Goal: Information Seeking & Learning: Find specific fact

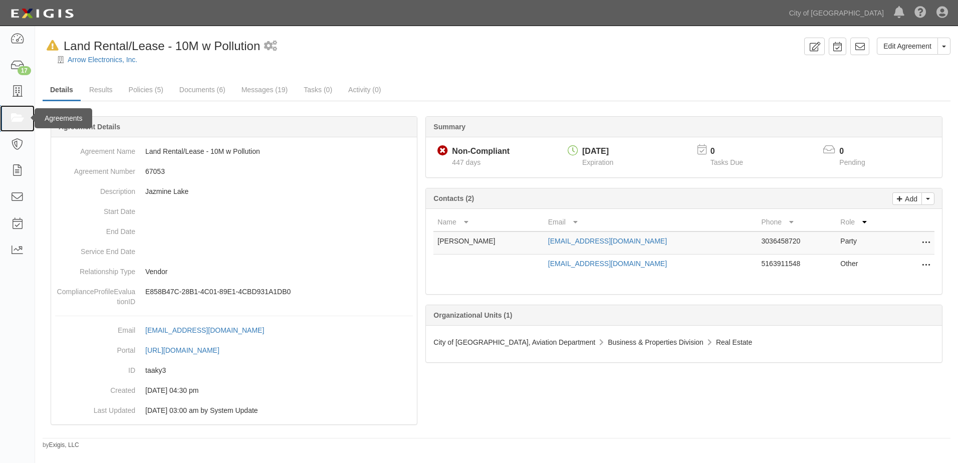
click at [17, 113] on icon at bounding box center [17, 119] width 14 height 12
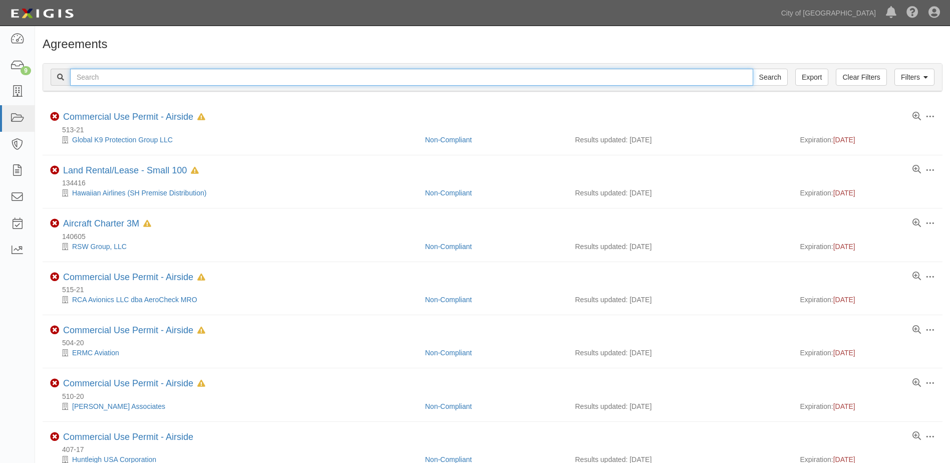
click at [328, 82] on input "text" at bounding box center [411, 77] width 683 height 17
type input "FRONTIER AIRLINES"
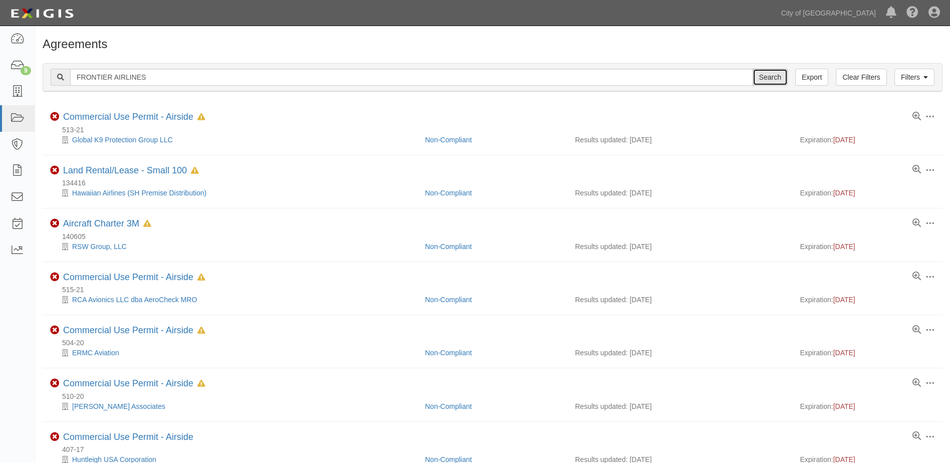
click at [762, 80] on input "Search" at bounding box center [770, 77] width 35 height 17
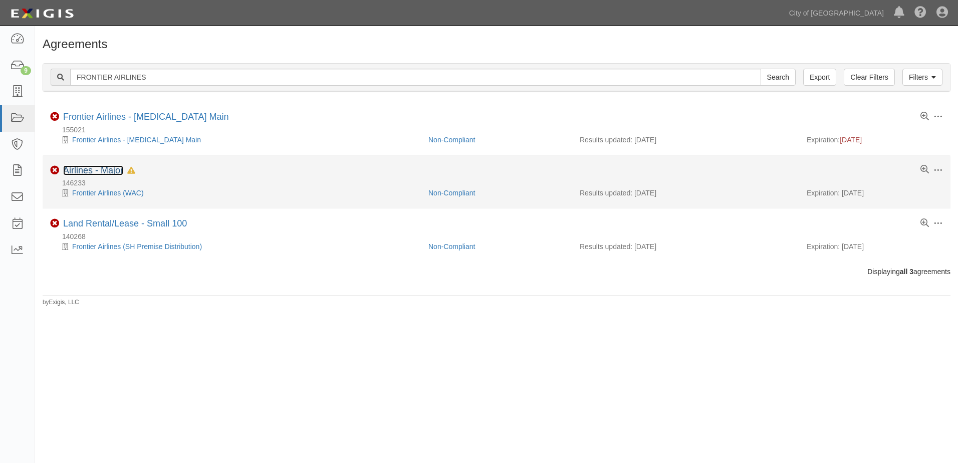
click at [75, 171] on link "Airlines - Major" at bounding box center [93, 170] width 60 height 10
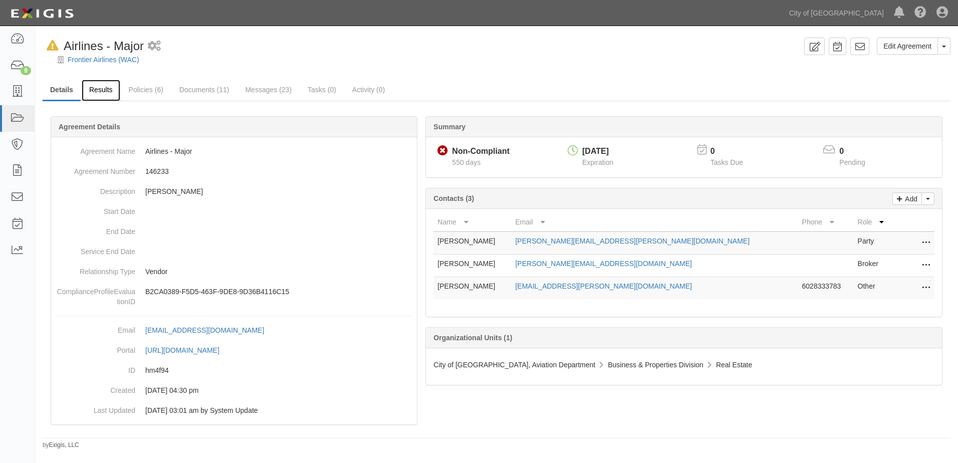
click at [103, 94] on link "Results" at bounding box center [101, 91] width 39 height 22
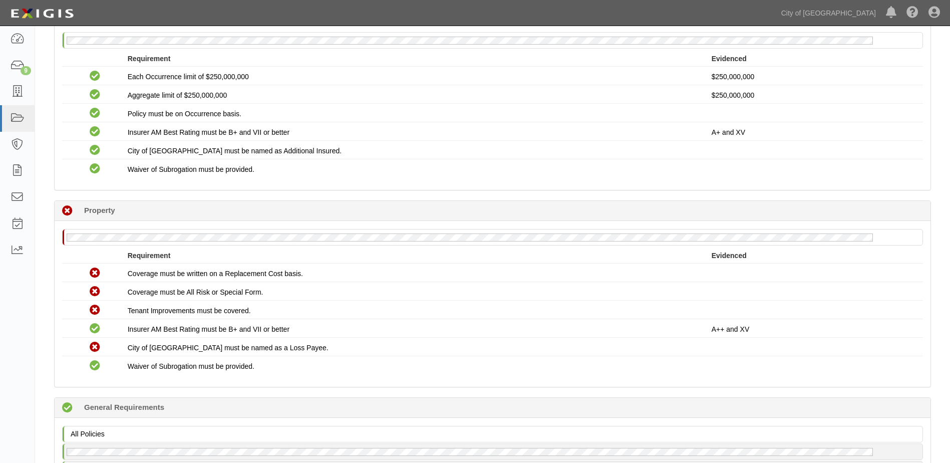
scroll to position [902, 0]
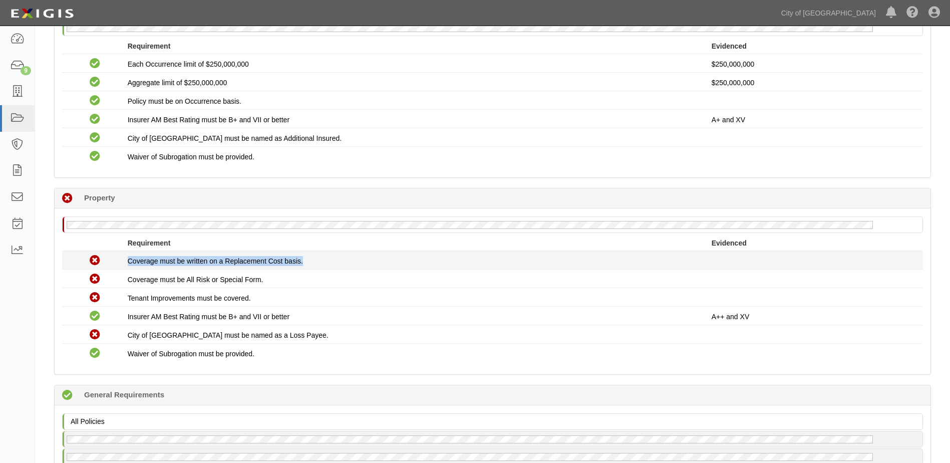
drag, startPoint x: 125, startPoint y: 261, endPoint x: 320, endPoint y: 265, distance: 195.4
click at [320, 265] on div "Non-Compliant Coverage must be written on a Replacement Cost basis." at bounding box center [493, 260] width 876 height 13
copy div "Coverage must be written on a Replacement Cost basis."
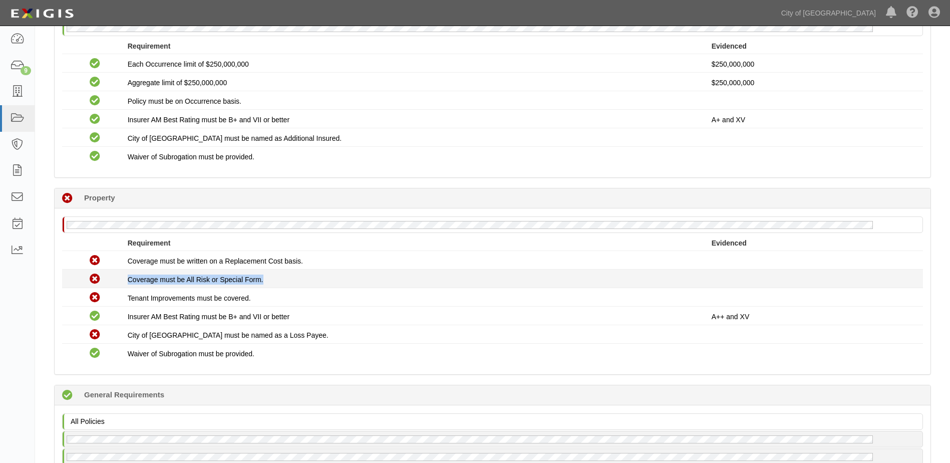
drag, startPoint x: 127, startPoint y: 281, endPoint x: 332, endPoint y: 281, distance: 204.9
click at [332, 281] on div "Non-Compliant Coverage must be All Risk or Special Form." at bounding box center [493, 278] width 876 height 13
copy div "Coverage must be All Risk or Special Form."
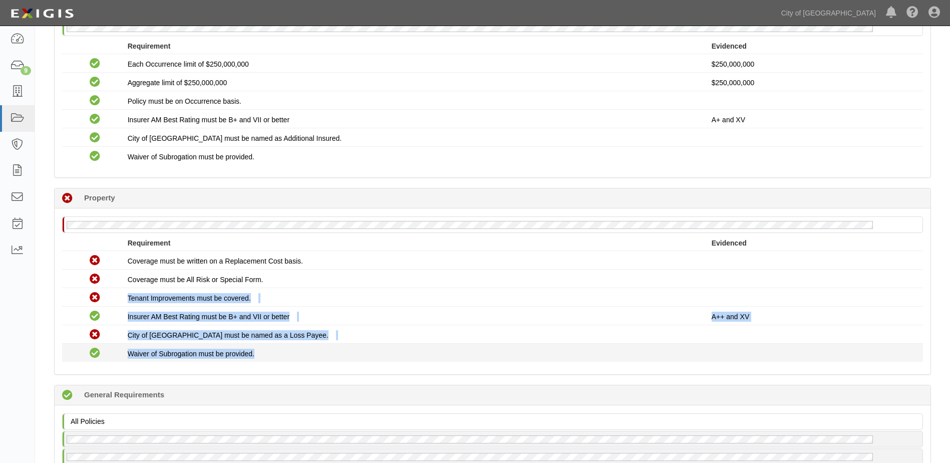
drag, startPoint x: 121, startPoint y: 301, endPoint x: 287, endPoint y: 351, distance: 173.2
click at [287, 351] on div "Non-Compliant Coverage must be written on a Replacement Cost basis. Non-Complia…" at bounding box center [492, 306] width 861 height 111
copy div "Tenant Improvements must be covered. Compliant Insurer AM Best Rating must be B…"
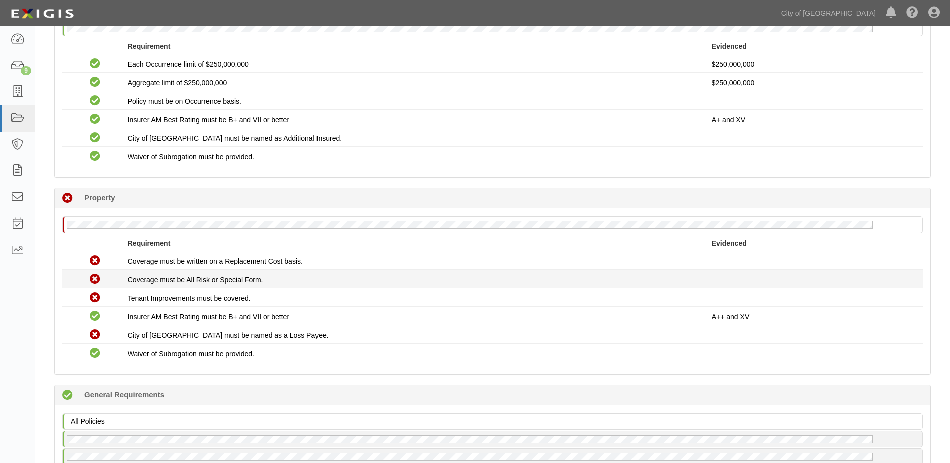
click at [231, 280] on span "Coverage must be All Risk or Special Form." at bounding box center [196, 280] width 136 height 8
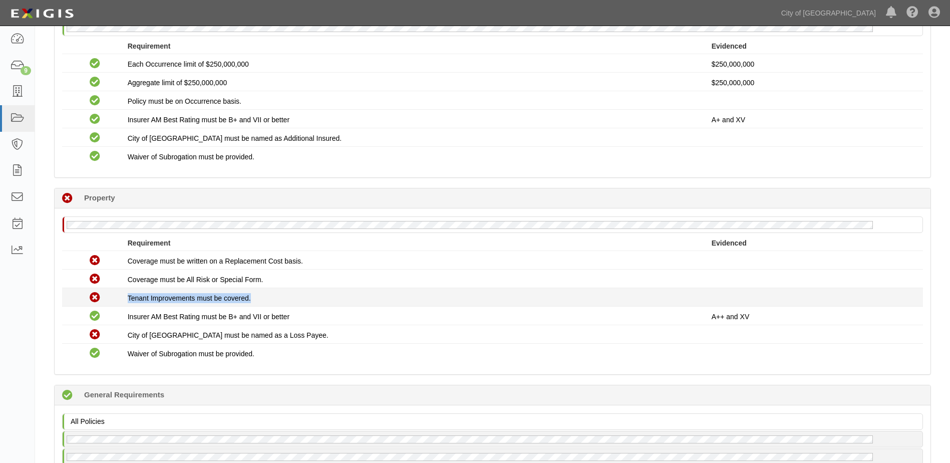
drag, startPoint x: 125, startPoint y: 298, endPoint x: 253, endPoint y: 301, distance: 127.8
click at [253, 301] on div "Non-Compliant Tenant Improvements must be covered." at bounding box center [493, 297] width 876 height 13
copy div "Tenant Improvements must be covered."
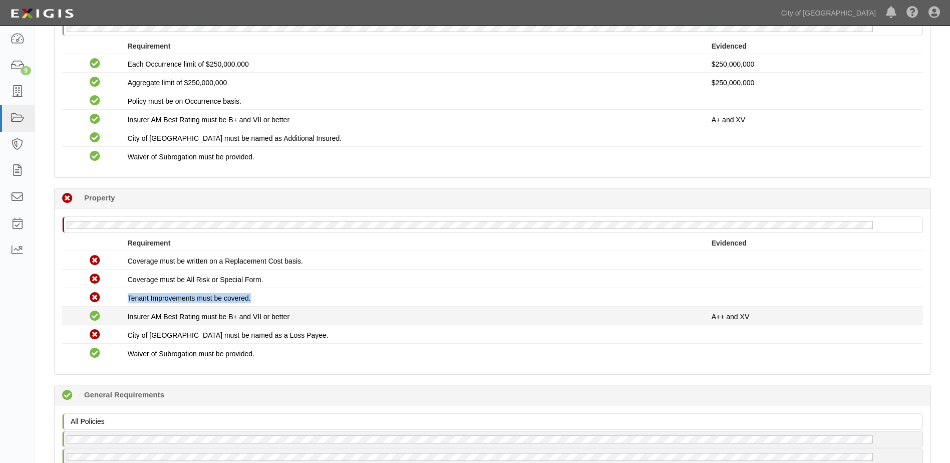
click at [141, 317] on span "Insurer AM Best Rating must be B+ and VII or better" at bounding box center [209, 317] width 162 height 8
drag, startPoint x: 127, startPoint y: 318, endPoint x: 293, endPoint y: 320, distance: 165.9
click at [293, 320] on div "Compliant Insurer AM Best Rating must be B+ and VII or better A++ and XV" at bounding box center [493, 315] width 876 height 13
copy div "Insurer AM Best Rating must be B+ and VII or better"
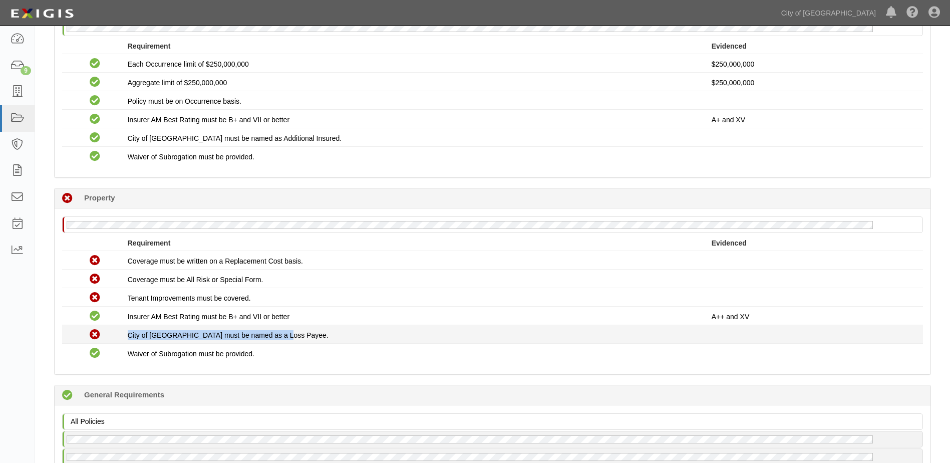
drag, startPoint x: 129, startPoint y: 338, endPoint x: 284, endPoint y: 339, distance: 154.8
click at [284, 339] on div "City of Phoenix must be named as a Loss Payee." at bounding box center [420, 335] width 584 height 10
copy span "City of Phoenix must be named as a Loss Payee."
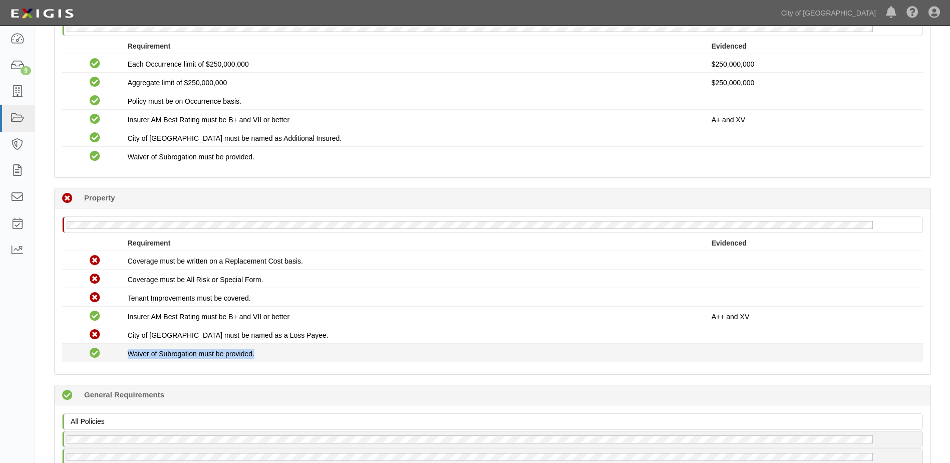
drag, startPoint x: 127, startPoint y: 355, endPoint x: 261, endPoint y: 352, distance: 133.3
click at [261, 352] on div "Waiver of Subrogation must be provided." at bounding box center [420, 354] width 584 height 10
copy span "Waiver of Subrogation must be provided."
click at [219, 352] on span "Waiver of Subrogation must be provided." at bounding box center [191, 354] width 127 height 8
click at [217, 354] on span "Waiver of Subrogation must be provided." at bounding box center [191, 354] width 127 height 8
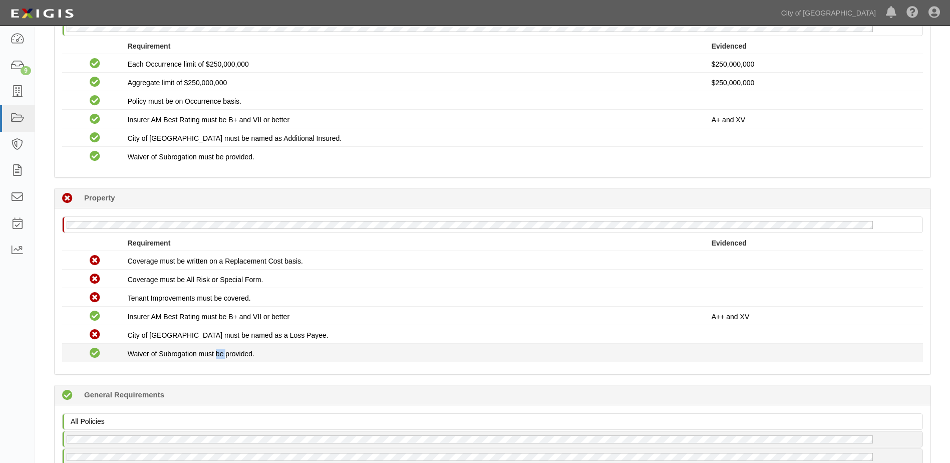
click at [217, 354] on span "Waiver of Subrogation must be provided." at bounding box center [191, 354] width 127 height 8
copy div "Waiver of Subrogation must be provided."
